Goal: Communication & Community: Share content

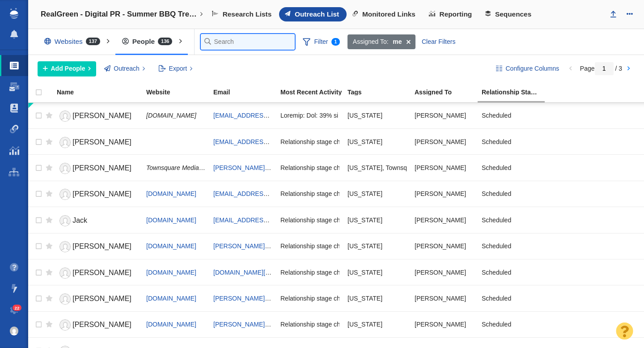
click at [222, 41] on input "text" at bounding box center [248, 42] width 94 height 16
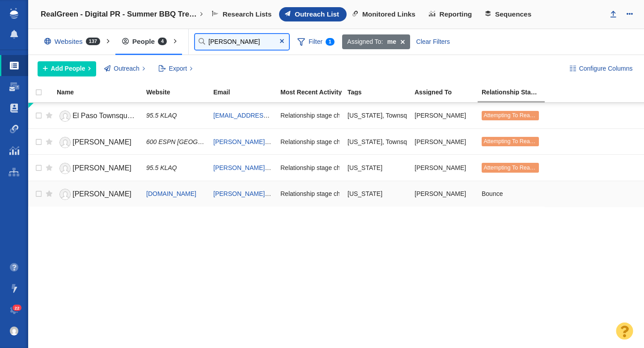
type input "[PERSON_NAME]"
click at [109, 199] on link "[PERSON_NAME]" at bounding box center [97, 194] width 81 height 16
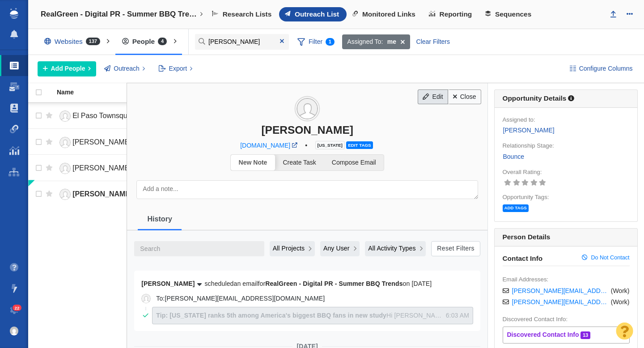
click at [435, 98] on link "Edit" at bounding box center [432, 96] width 30 height 15
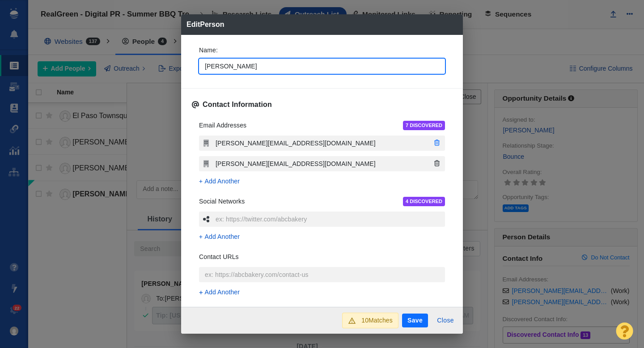
click at [438, 143] on icon "button" at bounding box center [436, 142] width 5 height 6
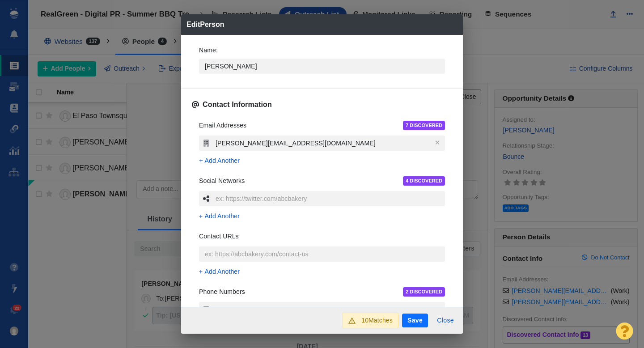
click at [423, 317] on button "Save" at bounding box center [415, 320] width 26 height 14
type textarea "x"
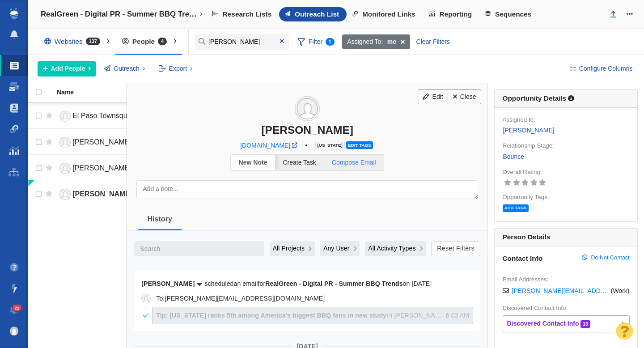
click at [364, 159] on span "Compose Email" at bounding box center [354, 162] width 44 height 7
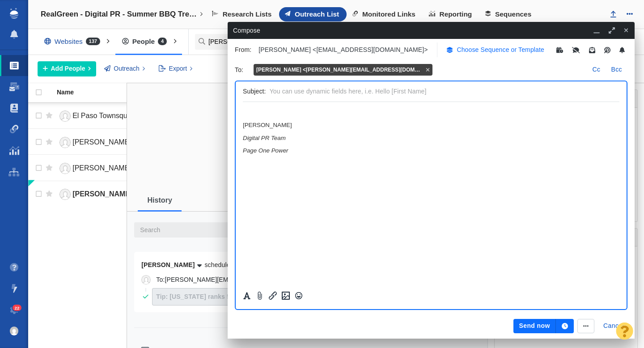
click at [456, 51] on p "Choose Sequence or Template" at bounding box center [500, 49] width 88 height 9
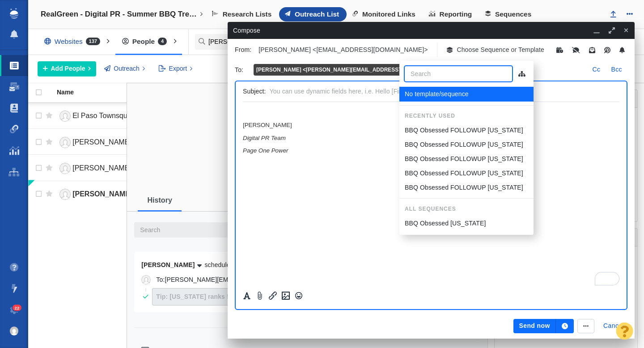
click at [449, 145] on p "BBQ Obsessed FOLLOWUP [US_STATE]" at bounding box center [463, 144] width 118 height 9
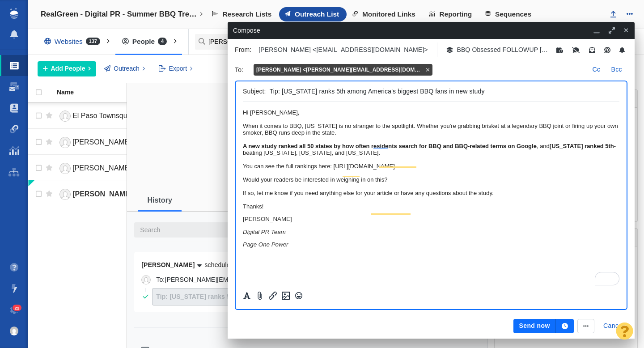
click at [534, 326] on button "Send now" at bounding box center [534, 326] width 42 height 14
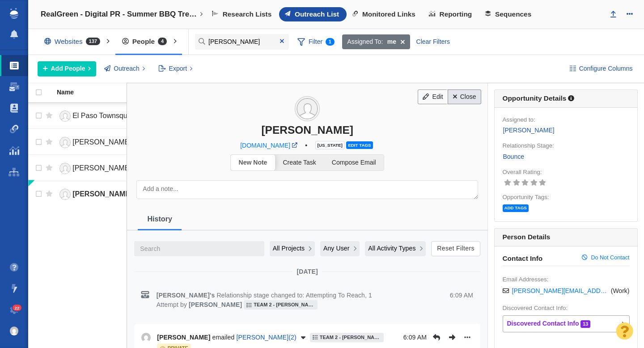
click at [459, 98] on link "Close" at bounding box center [464, 96] width 34 height 15
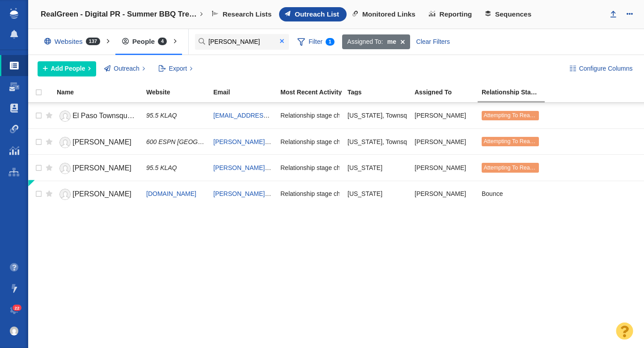
click at [282, 41] on span at bounding box center [282, 41] width 4 height 6
